Goal: Task Accomplishment & Management: Manage account settings

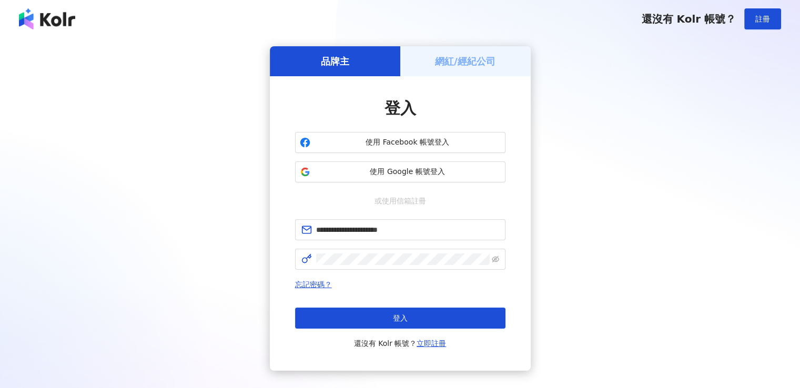
click at [373, 321] on button "登入" at bounding box center [400, 318] width 211 height 21
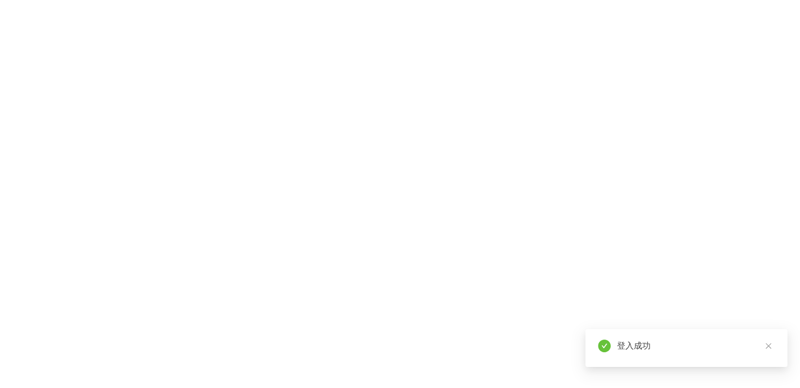
scroll to position [48, 0]
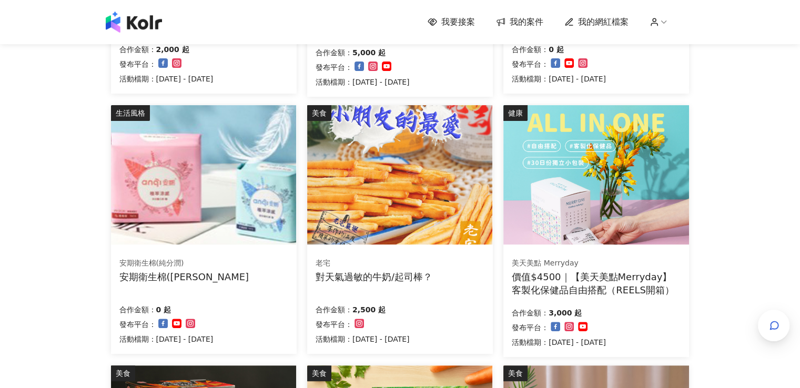
click at [792, 327] on div "我要接案 我的案件 我的網紅檔案 我要接案 搜尋 排序： 日期新到舊 篩選： 案件類型 發布平台 案件價格範圍 活動檔期 清除 套用 家庭和關係 STOKKE…" at bounding box center [400, 249] width 800 height 1131
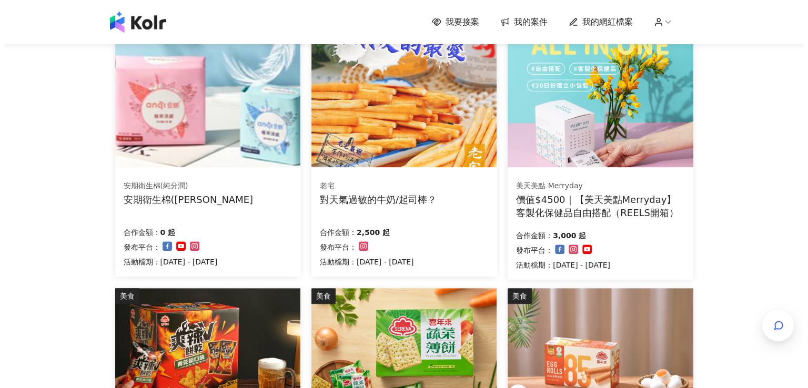
scroll to position [474, 0]
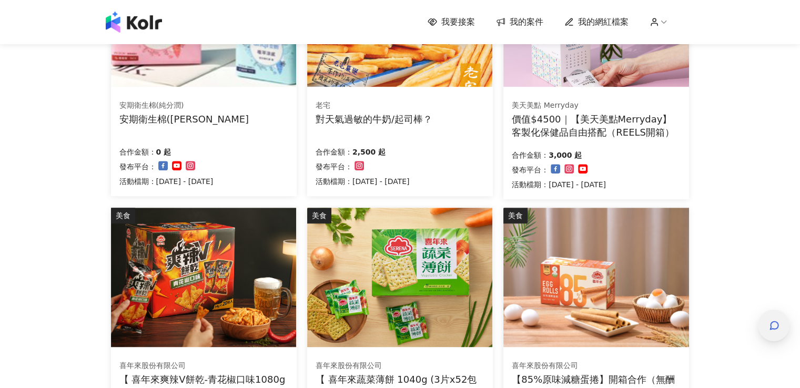
click at [762, 322] on div "button" at bounding box center [774, 326] width 32 height 32
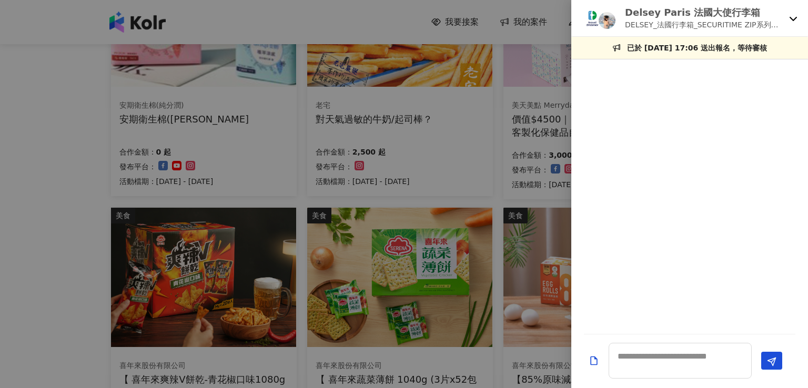
click at [767, 13] on p "Delsey Paris 法國大使行李箱" at bounding box center [705, 12] width 160 height 13
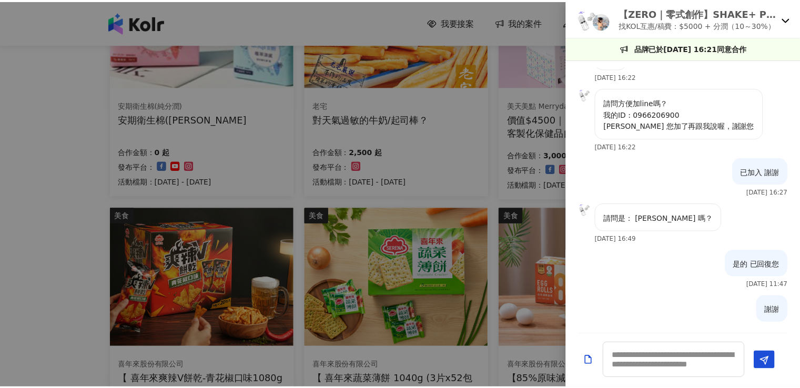
scroll to position [38, 0]
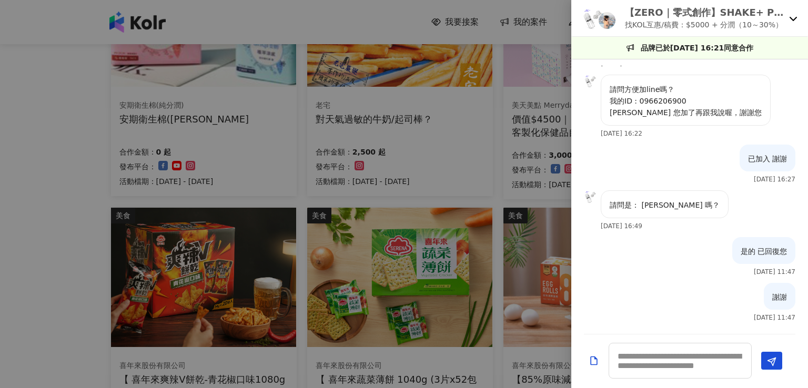
click at [668, 14] on p "【ZERO｜零式創作】SHAKE+ PRO 健康搖搖果昔杯｜全台唯一四季全天候隨行杯果汁機，讓您使用快樂每一天！" at bounding box center [705, 12] width 160 height 13
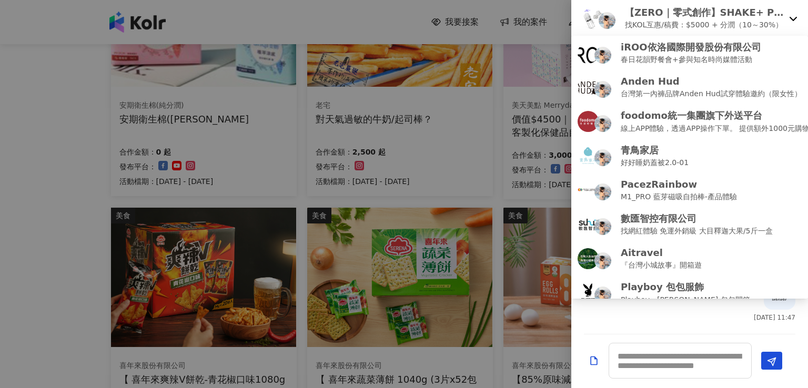
click at [486, 23] on div at bounding box center [404, 194] width 808 height 388
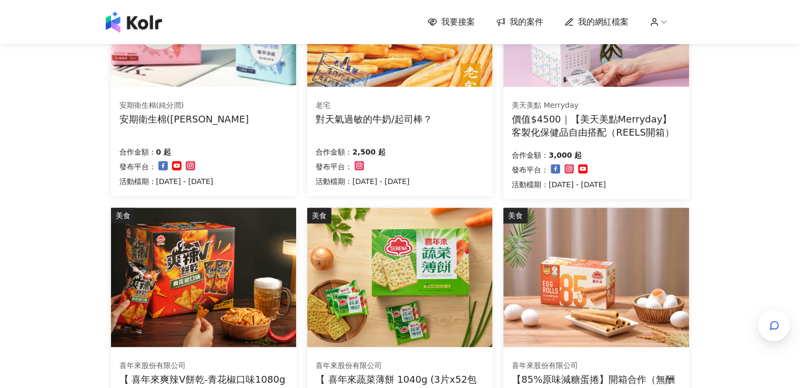
click at [527, 17] on span "我的案件" at bounding box center [527, 22] width 34 height 12
click at [525, 23] on span "我的案件" at bounding box center [527, 22] width 34 height 12
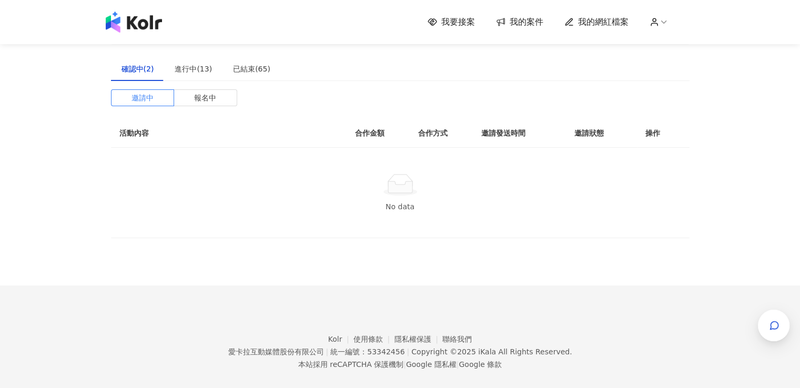
click at [527, 25] on span "我的案件" at bounding box center [527, 22] width 34 height 12
click at [184, 74] on div "進行中(13)" at bounding box center [193, 69] width 37 height 12
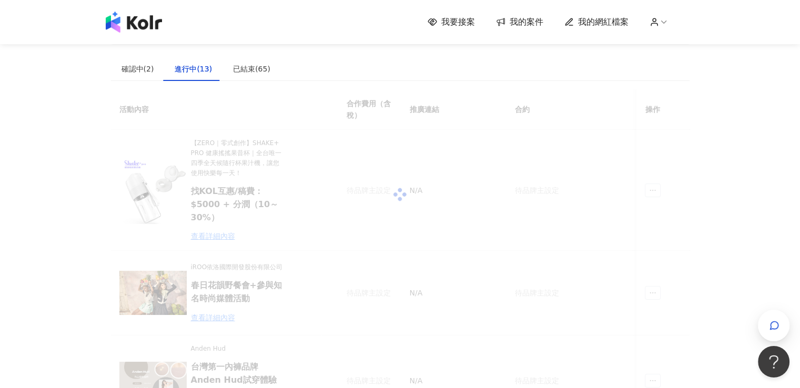
drag, startPoint x: 260, startPoint y: 224, endPoint x: 236, endPoint y: 224, distance: 24.2
click at [259, 224] on div at bounding box center [400, 194] width 579 height 211
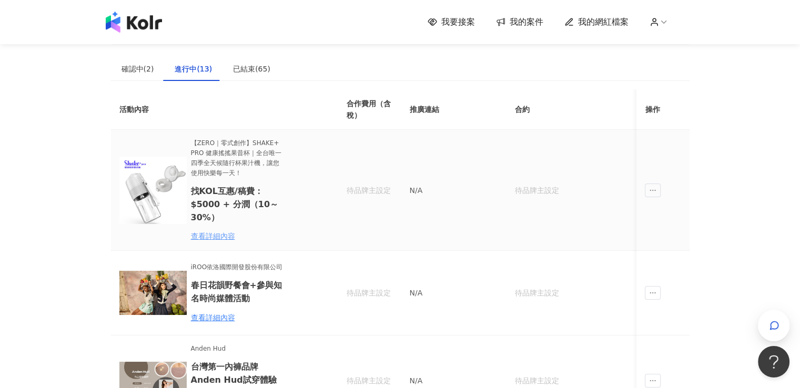
click at [208, 235] on div "查看詳細內容" at bounding box center [237, 237] width 92 height 12
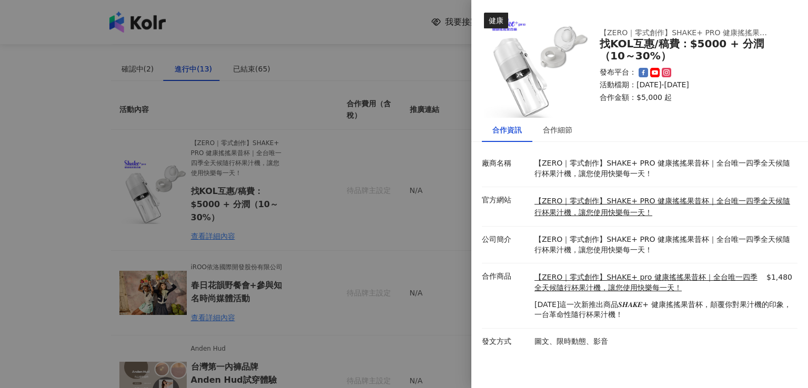
click at [510, 125] on div "合作資訊" at bounding box center [507, 130] width 29 height 12
click at [554, 129] on div "合作細節" at bounding box center [557, 130] width 29 height 12
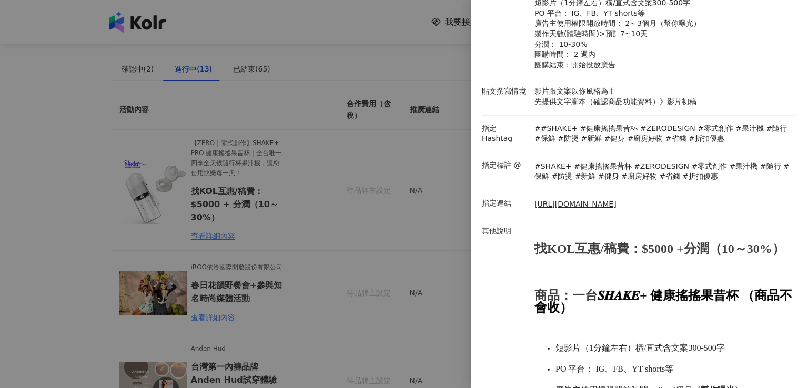
scroll to position [308, 0]
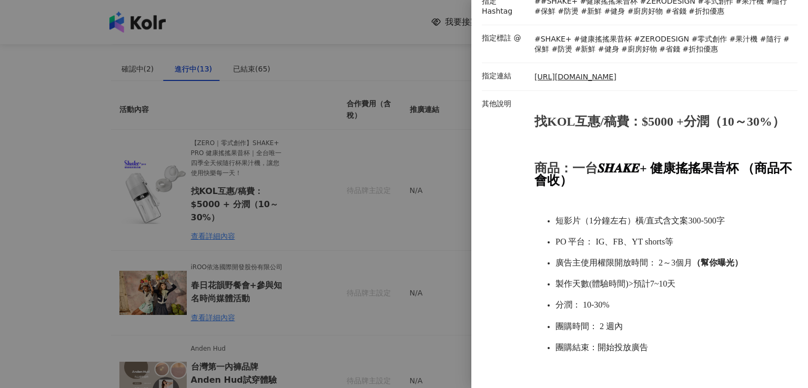
click at [389, 263] on div at bounding box center [404, 194] width 808 height 388
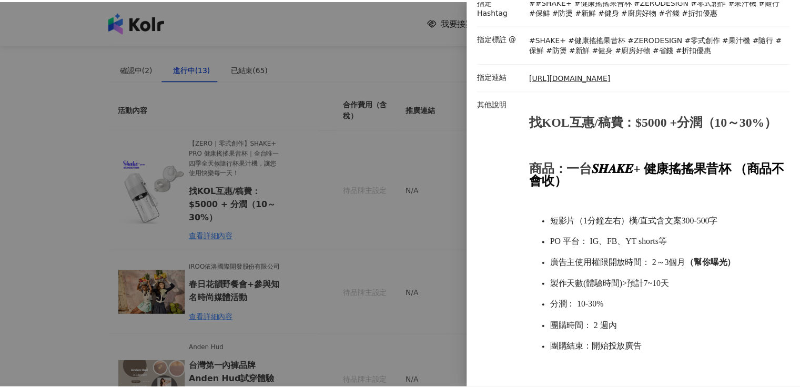
scroll to position [0, 0]
